Goal: Find specific page/section: Find specific page/section

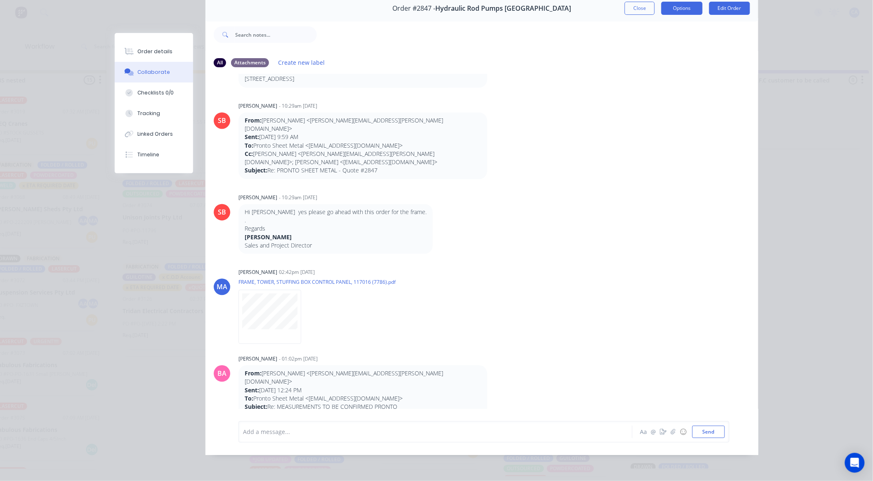
scroll to position [664, 0]
click at [637, 9] on div "Order #2847 - Hydraulic Rod Pumps [GEOGRAPHIC_DATA] Close Options Edit Order" at bounding box center [481, 8] width 553 height 26
click at [637, 6] on button "Close" at bounding box center [640, 8] width 30 height 13
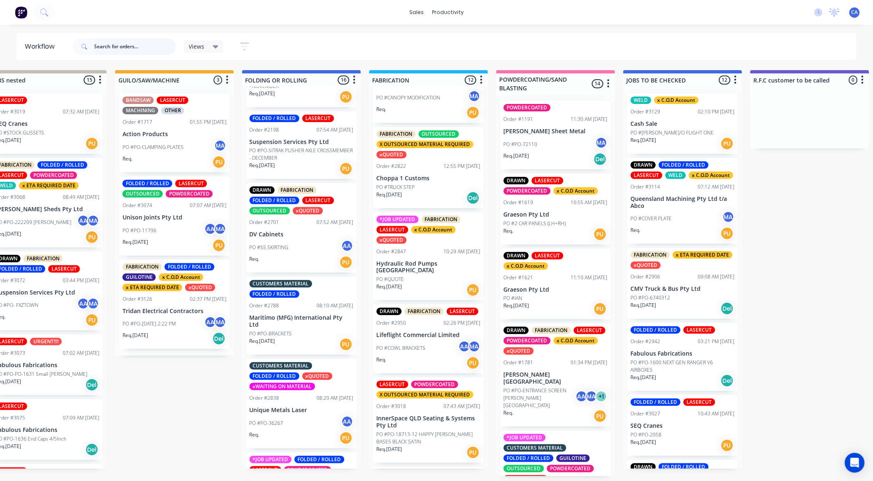
click at [172, 50] on input "text" at bounding box center [135, 46] width 82 height 17
type input "cmv"
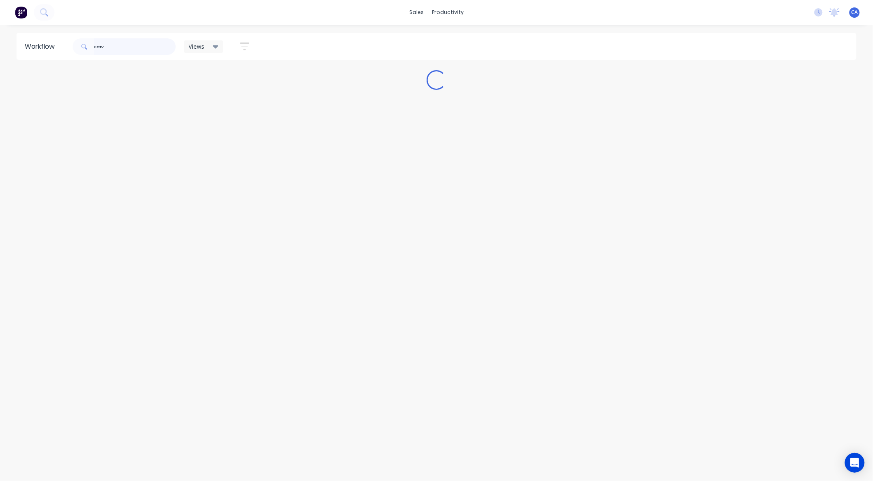
scroll to position [0, 0]
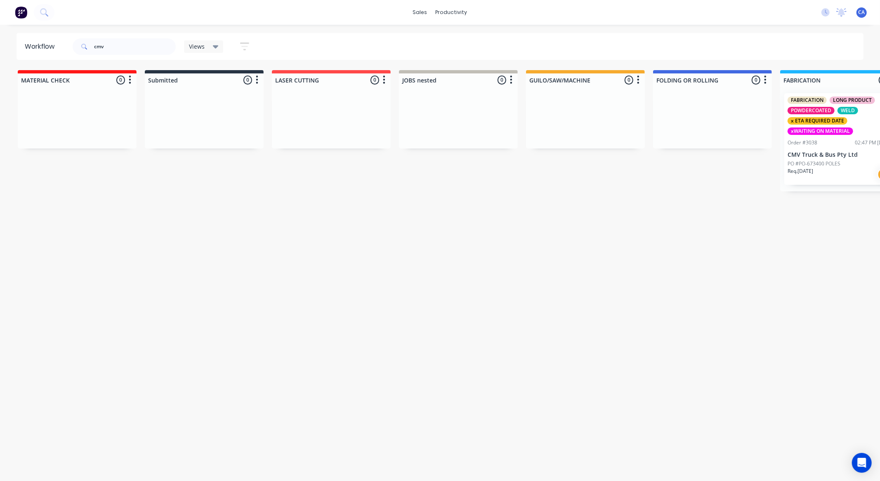
click at [813, 173] on p "Req. [DATE]" at bounding box center [801, 170] width 26 height 7
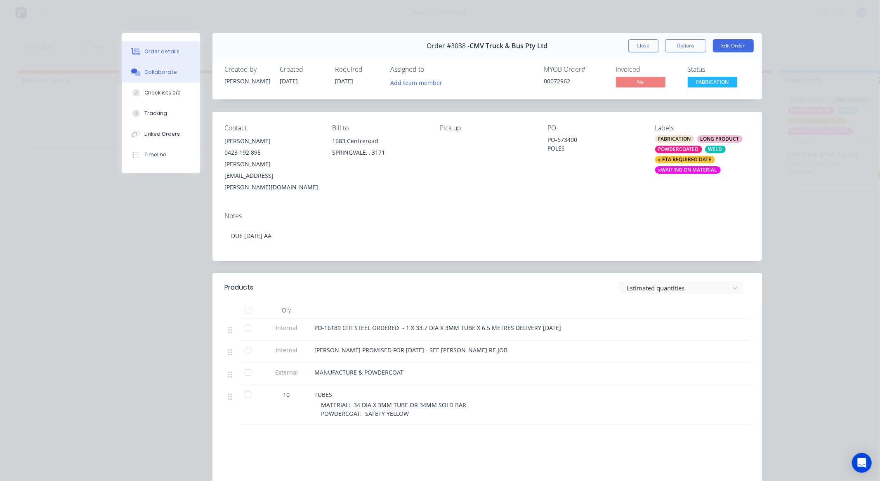
click at [170, 80] on button "Collaborate" at bounding box center [161, 72] width 78 height 21
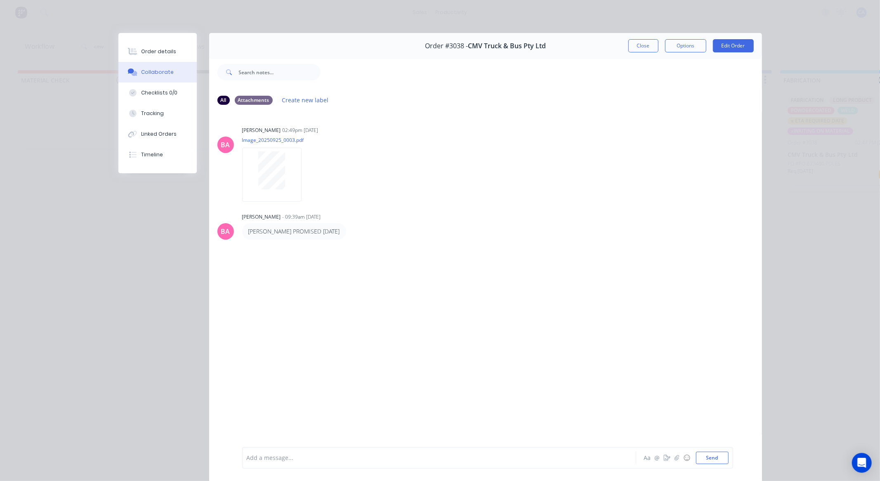
click at [637, 55] on div "Order #3038 - CMV Truck & Bus Pty Ltd Close Options Edit Order" at bounding box center [485, 46] width 553 height 26
click at [639, 51] on button "Close" at bounding box center [643, 45] width 30 height 13
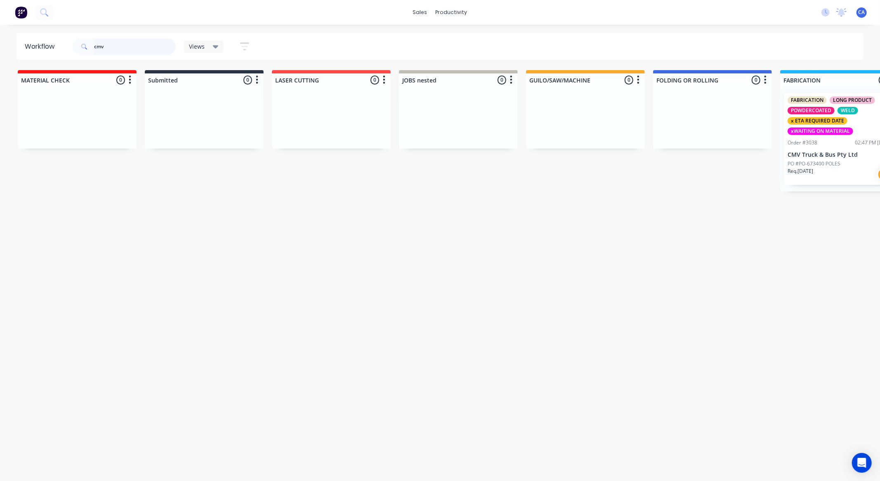
click at [37, 45] on header "Workflow cmv Views Save new view None (Default) edit Show/Hide statuses Show li…" at bounding box center [440, 46] width 847 height 27
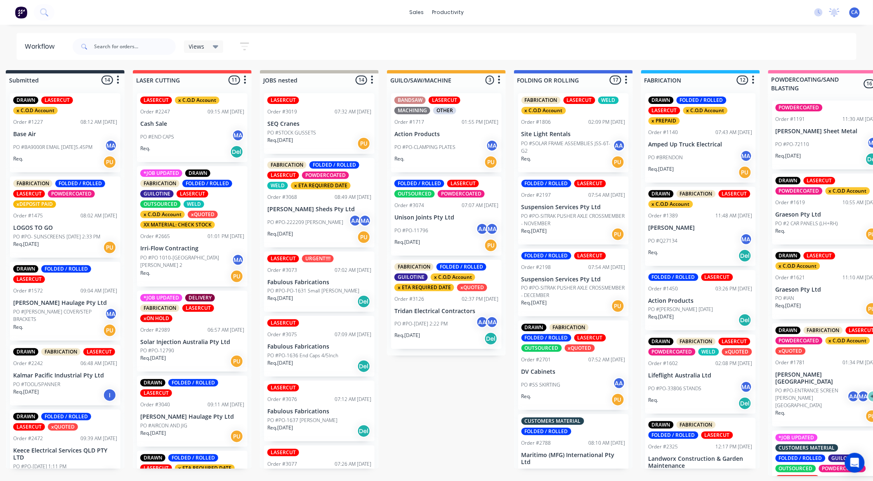
scroll to position [0, 215]
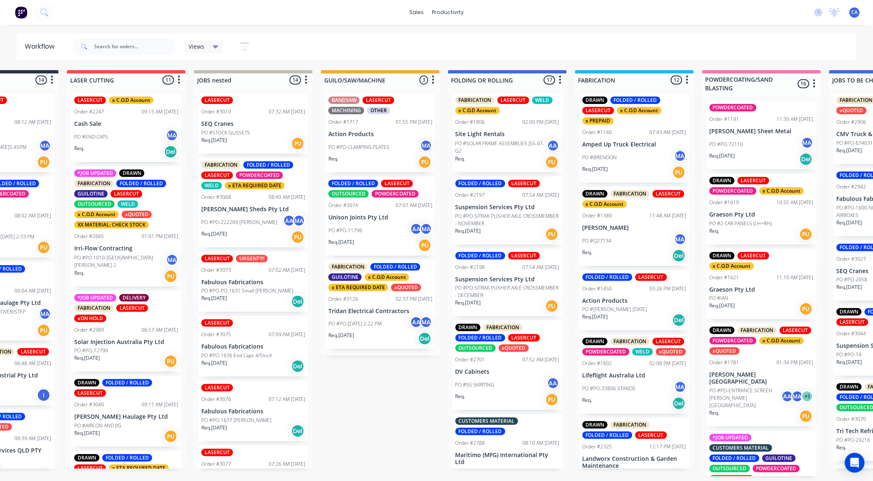
drag, startPoint x: 495, startPoint y: 295, endPoint x: 533, endPoint y: 287, distance: 39.2
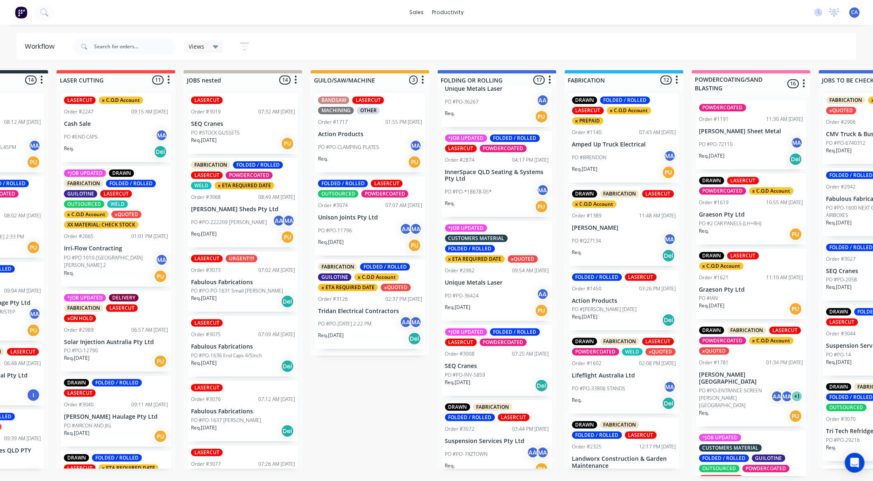
scroll to position [395, 0]
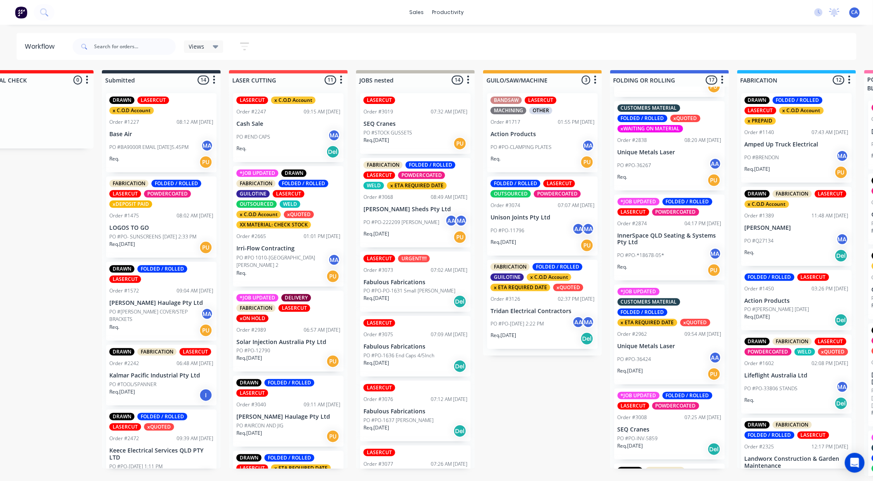
drag, startPoint x: 195, startPoint y: 188, endPoint x: 160, endPoint y: 186, distance: 35.2
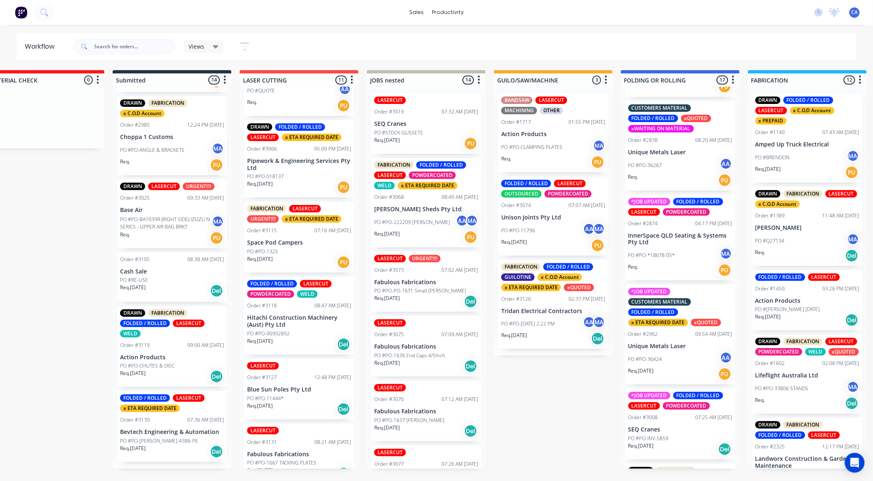
scroll to position [532, 0]
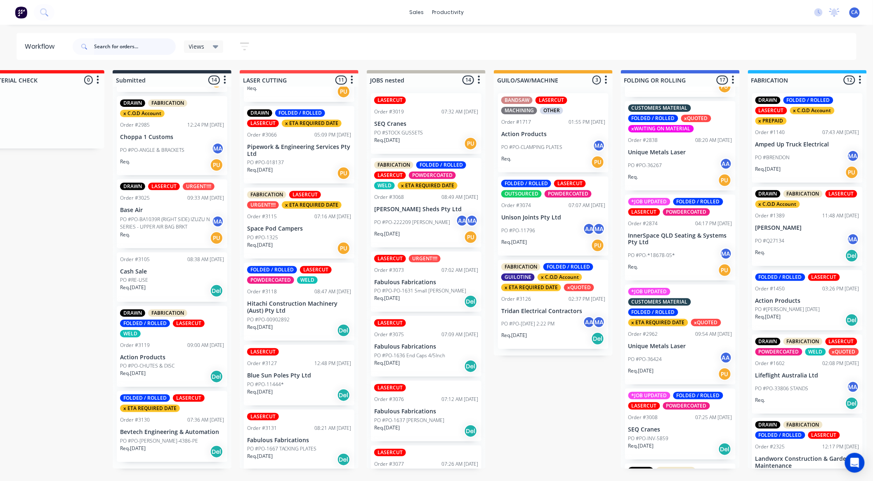
click at [121, 42] on input "text" at bounding box center [135, 46] width 82 height 17
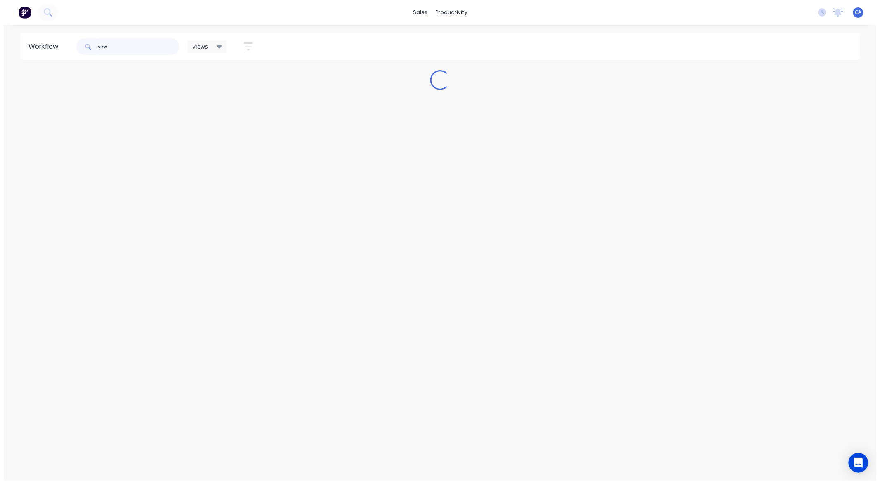
scroll to position [0, 0]
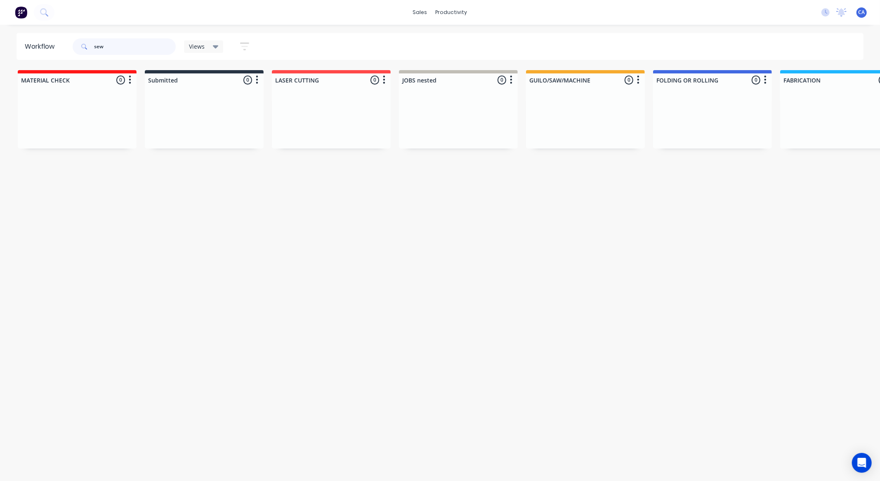
type input "sew"
drag, startPoint x: 368, startPoint y: 257, endPoint x: 196, endPoint y: 260, distance: 171.2
drag, startPoint x: 108, startPoint y: 44, endPoint x: 0, endPoint y: 40, distance: 108.2
click at [0, 44] on div "Workflow sew Views Save new view None (Default) edit Show/Hide statuses Show li…" at bounding box center [440, 46] width 880 height 27
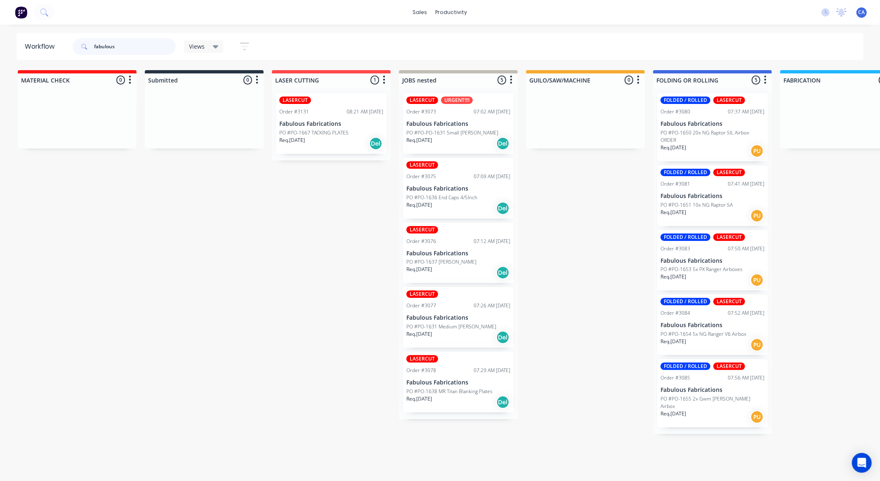
type input "fabulous"
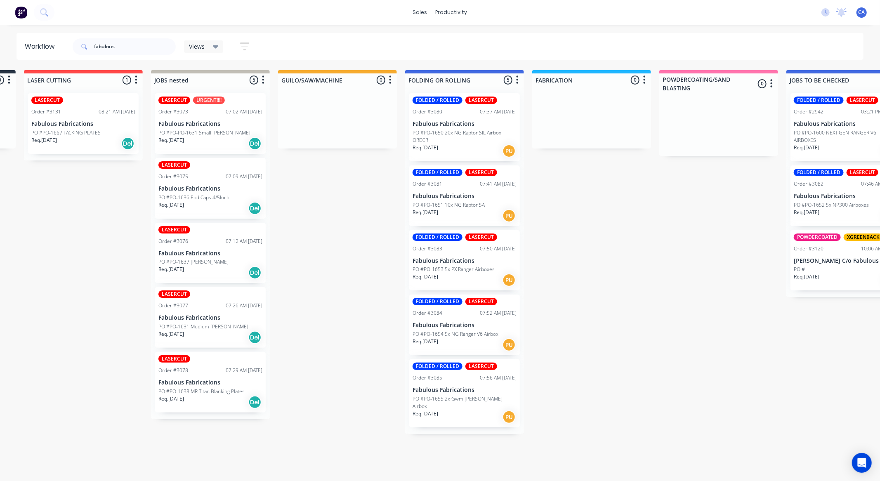
drag, startPoint x: 539, startPoint y: 203, endPoint x: 575, endPoint y: 196, distance: 36.3
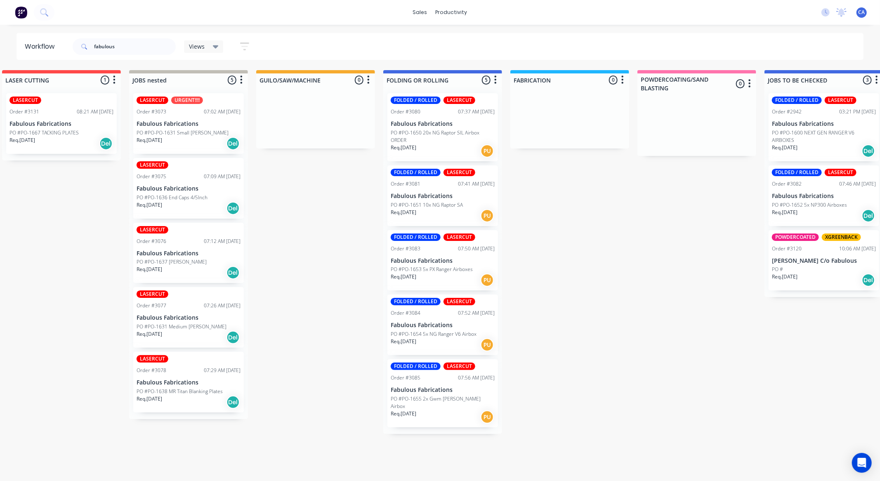
click at [451, 142] on p "PO #PO-1650 20x NG Raptor SIL Airbox ORDER" at bounding box center [443, 136] width 104 height 15
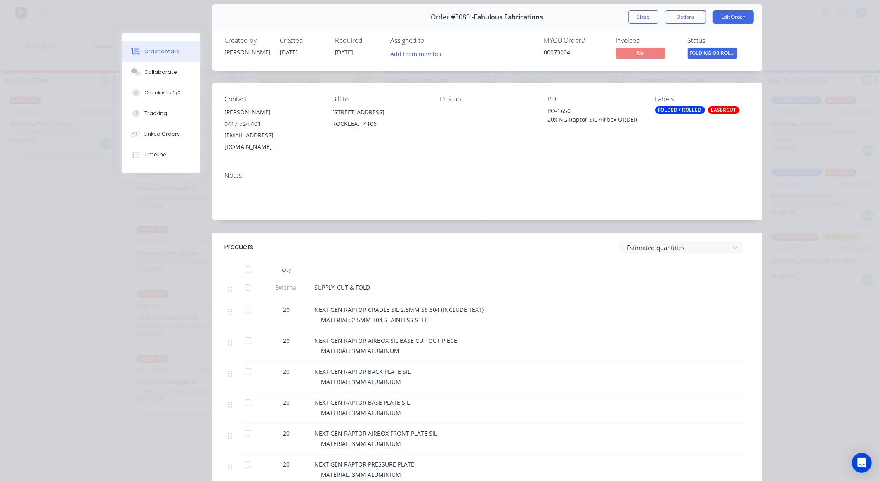
scroll to position [0, 0]
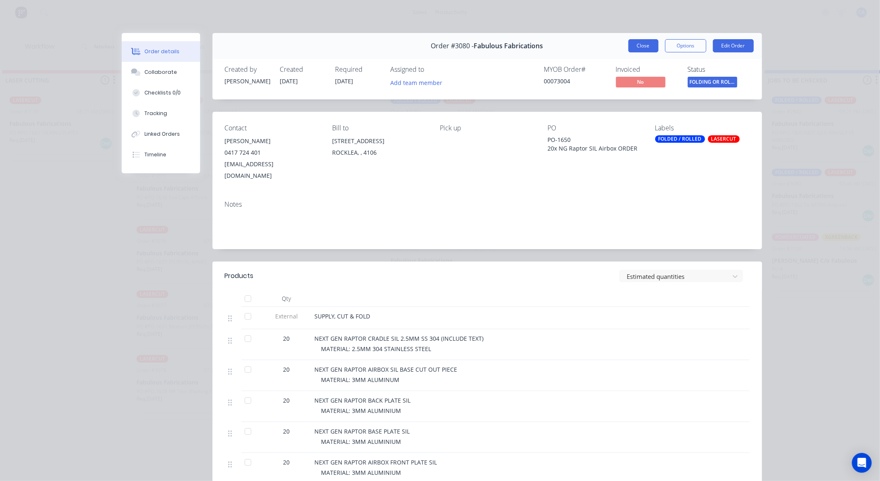
click at [637, 48] on button "Close" at bounding box center [643, 45] width 30 height 13
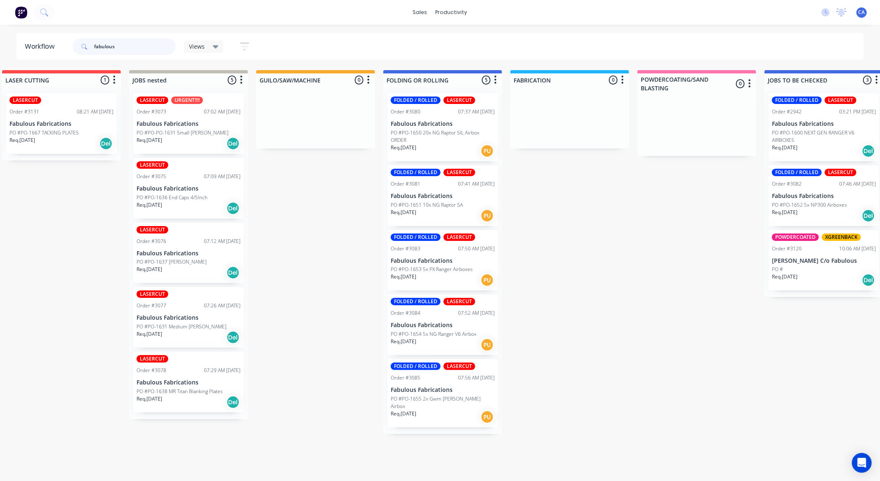
drag, startPoint x: 137, startPoint y: 47, endPoint x: 0, endPoint y: 4, distance: 143.3
click at [83, 34] on div "fabulous" at bounding box center [124, 46] width 103 height 25
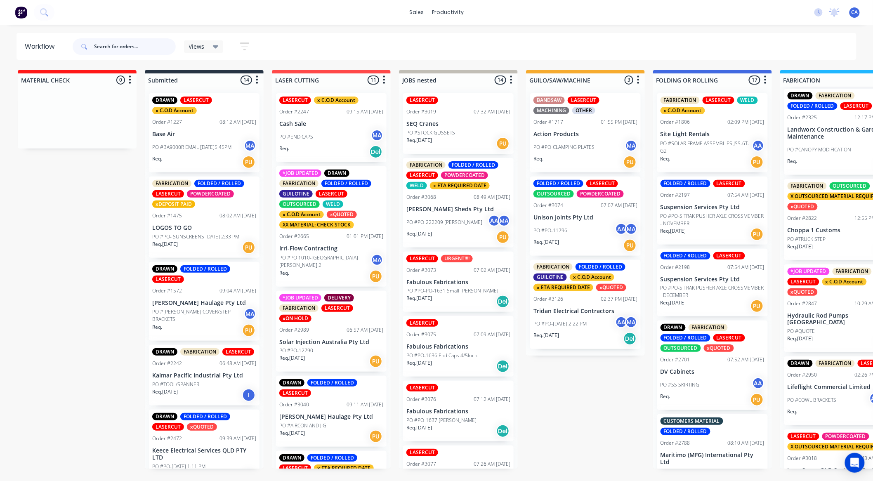
scroll to position [366, 0]
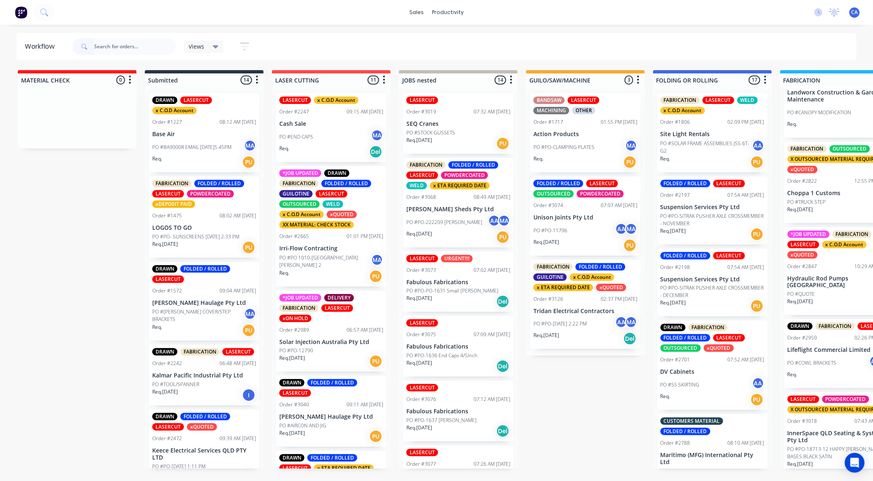
click at [843, 292] on div "*JOB UPDATED FABRICATION LASERCUT x C.O.D Account xQUOTED Order #2847 10:29 AM …" at bounding box center [839, 271] width 111 height 88
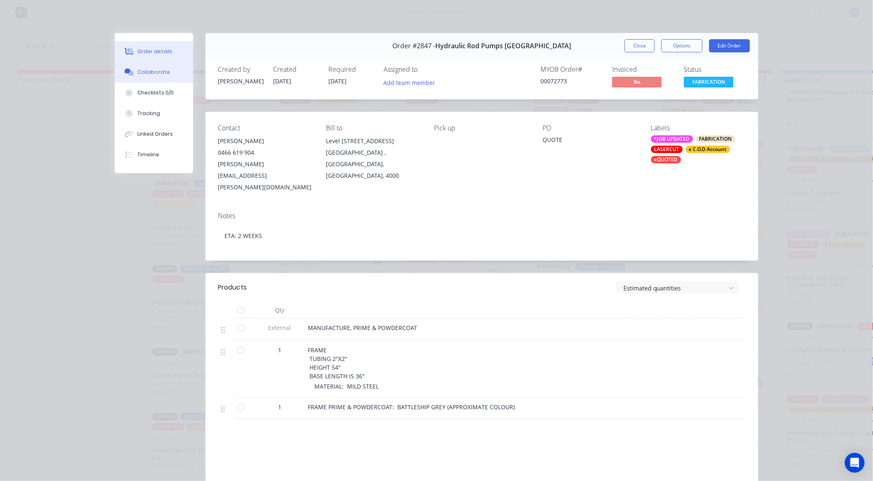
click at [161, 72] on div "Collaborate" at bounding box center [154, 71] width 33 height 7
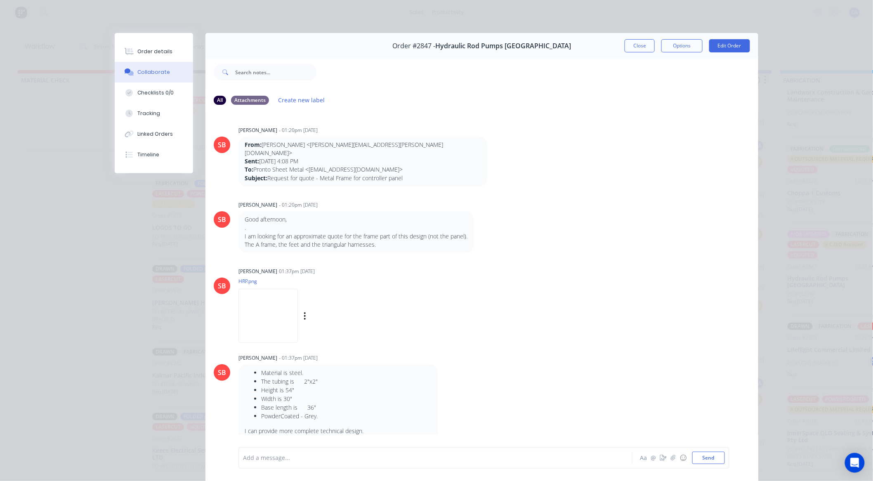
scroll to position [46, 0]
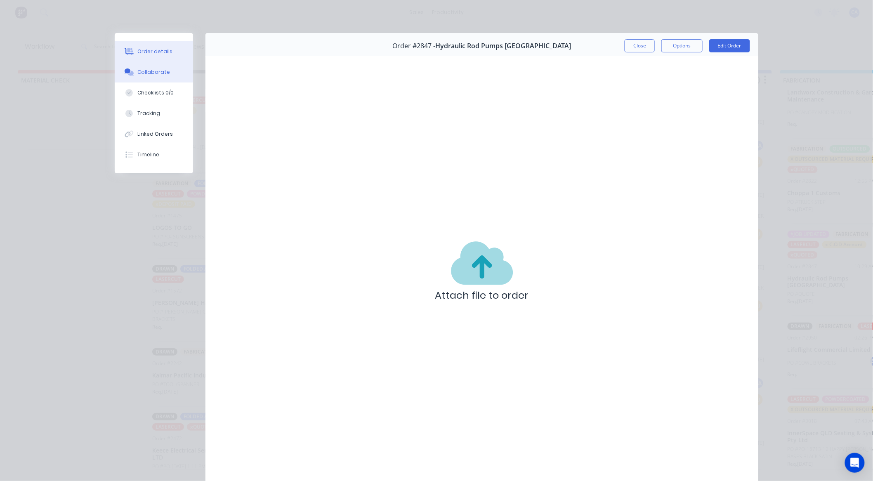
click at [160, 48] on div "Order details" at bounding box center [155, 51] width 35 height 7
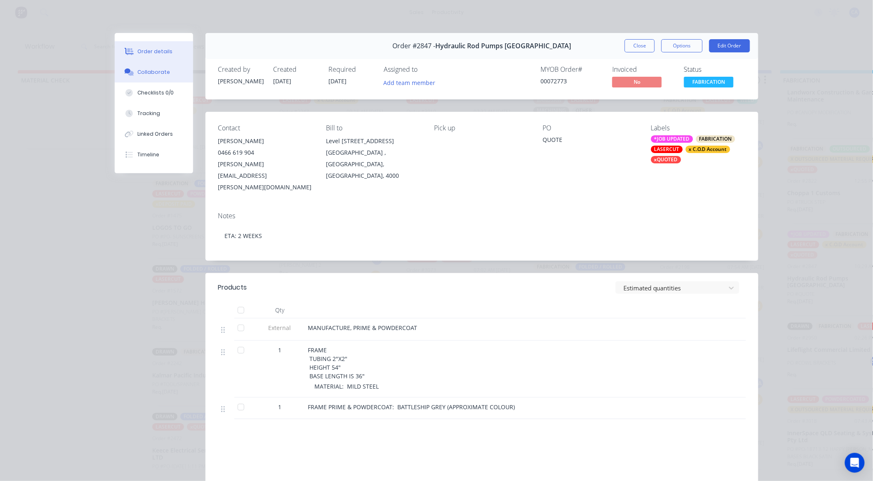
click at [162, 72] on div "Collaborate" at bounding box center [154, 71] width 33 height 7
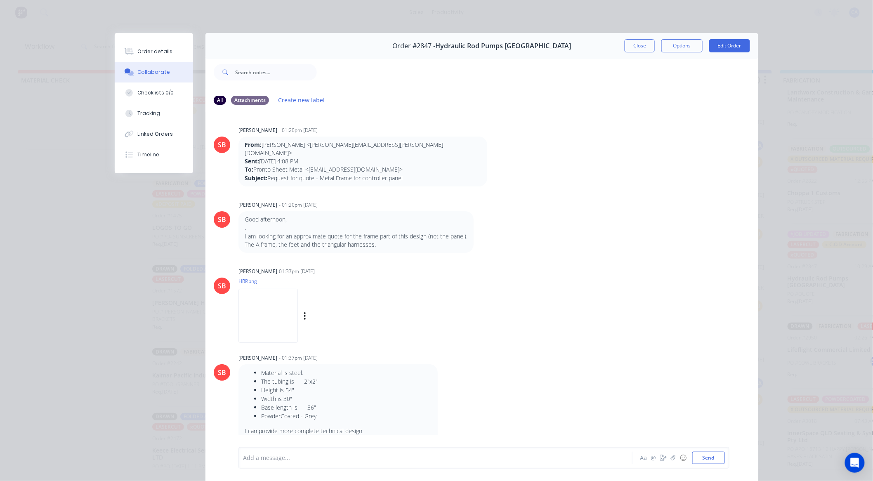
click at [275, 294] on img at bounding box center [267, 316] width 59 height 54
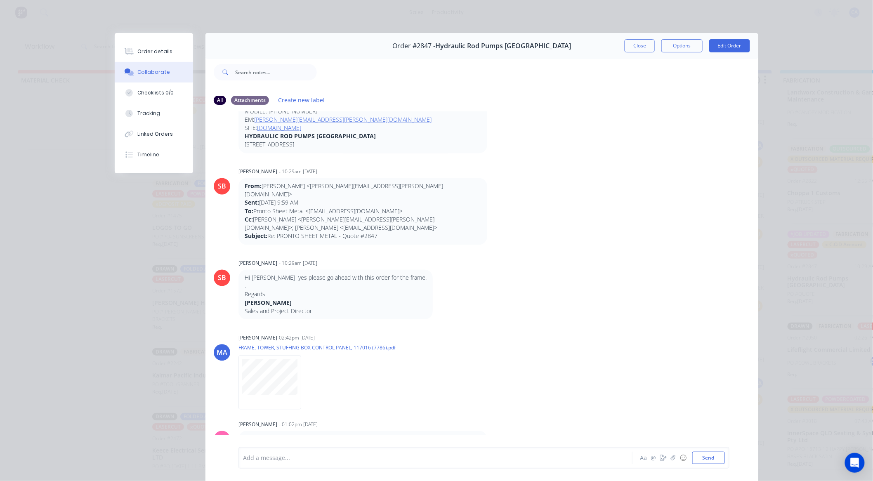
scroll to position [687, 0]
